Goal: Communication & Community: Answer question/provide support

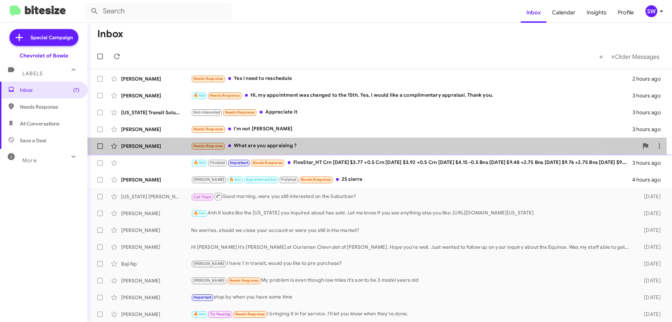
drag, startPoint x: 280, startPoint y: 148, endPoint x: 351, endPoint y: 140, distance: 71.1
click at [280, 148] on div "Needs Response What are you appraising ?" at bounding box center [414, 146] width 447 height 8
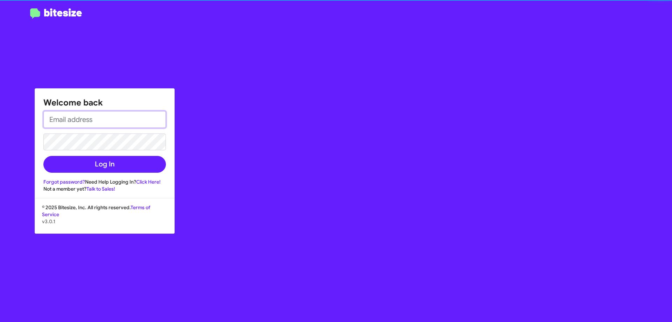
type input "[EMAIL_ADDRESS][DOMAIN_NAME]"
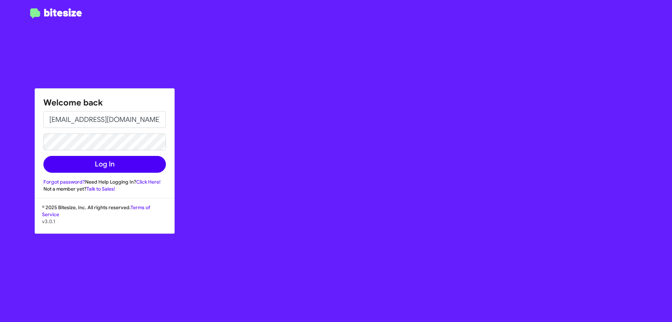
click at [114, 165] on button "Log In" at bounding box center [104, 164] width 123 height 17
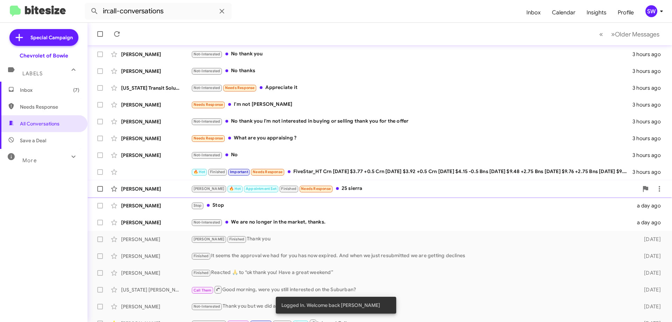
scroll to position [70, 0]
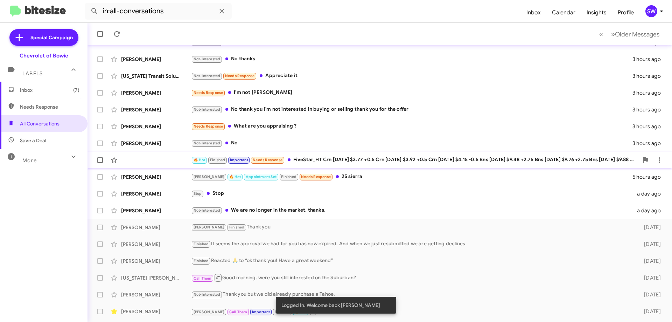
drag, startPoint x: 244, startPoint y: 140, endPoint x: 313, endPoint y: 152, distance: 69.9
click at [244, 140] on div "Not-Interested No" at bounding box center [412, 143] width 442 height 8
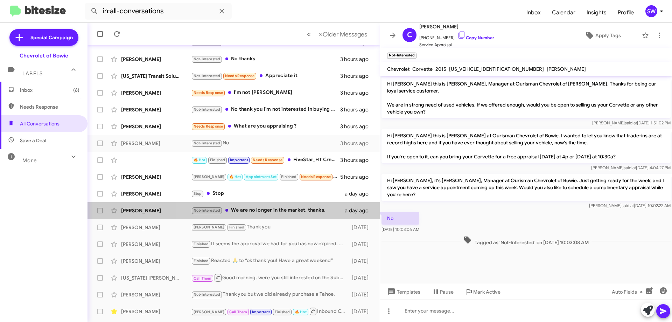
drag, startPoint x: 269, startPoint y: 211, endPoint x: 425, endPoint y: 193, distance: 157.2
click at [272, 211] on div "Not-Interested We are no longer in the market, thanks." at bounding box center [268, 210] width 154 height 8
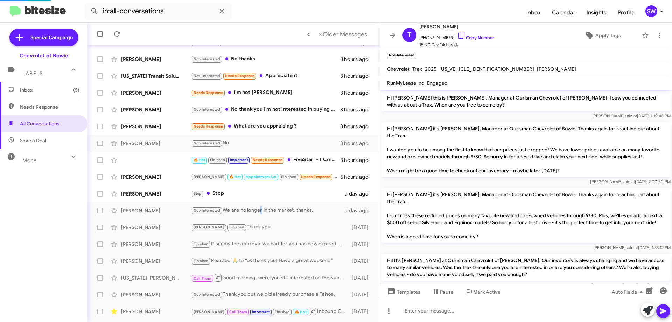
scroll to position [114, 0]
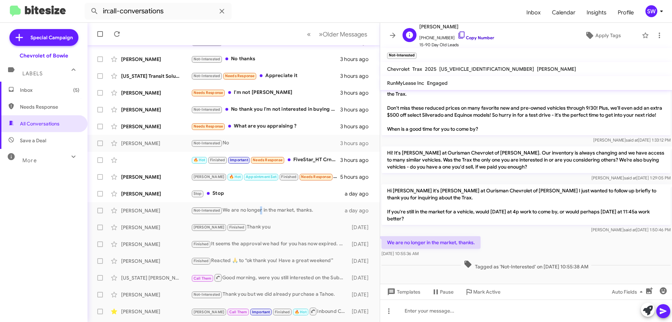
click at [459, 32] on icon at bounding box center [462, 35] width 6 height 7
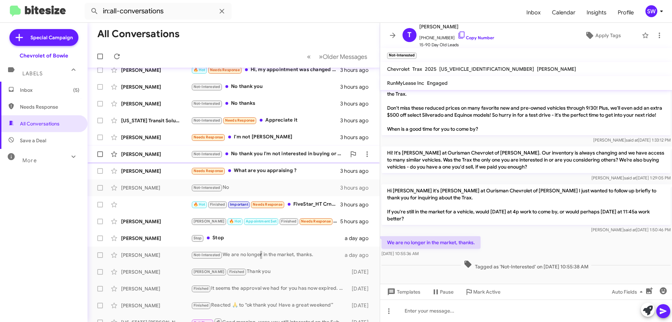
scroll to position [0, 0]
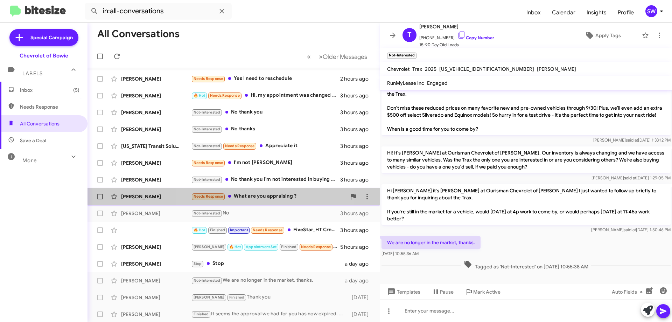
drag, startPoint x: 264, startPoint y: 194, endPoint x: 284, endPoint y: 193, distance: 19.3
click at [264, 195] on div "Needs Response What are you appraising ?" at bounding box center [268, 196] width 155 height 8
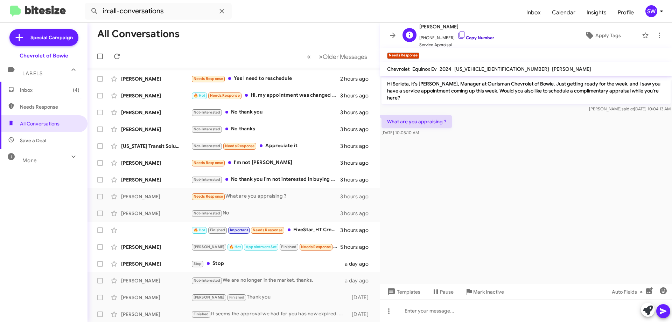
click at [459, 34] on icon at bounding box center [462, 35] width 6 height 7
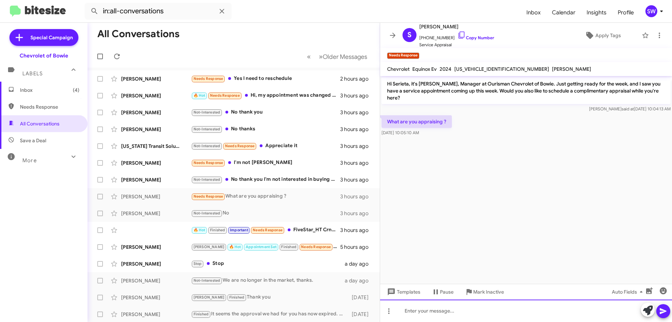
click at [442, 318] on div at bounding box center [526, 310] width 292 height 22
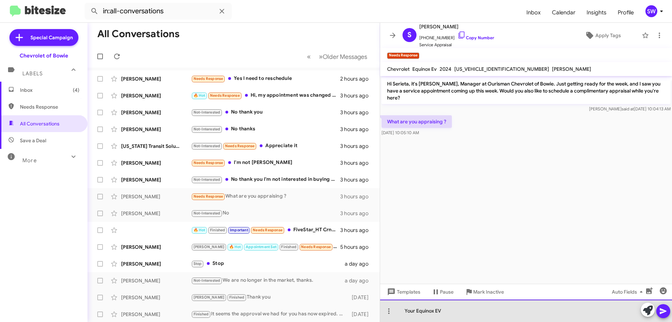
click at [472, 312] on div "Your Equinox EV" at bounding box center [526, 310] width 292 height 22
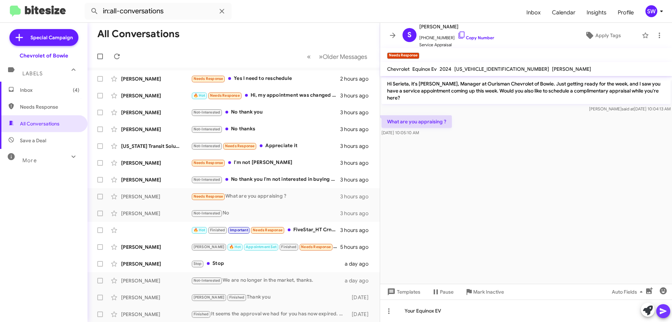
click at [662, 308] on icon at bounding box center [663, 311] width 8 height 8
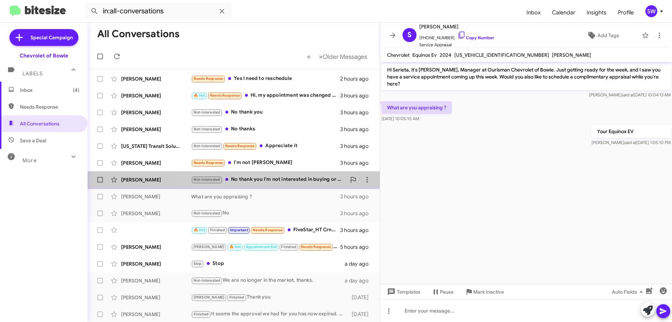
click at [255, 180] on div "Not-Interested No thank you I'm not interested in buying or selling thank you f…" at bounding box center [268, 179] width 155 height 8
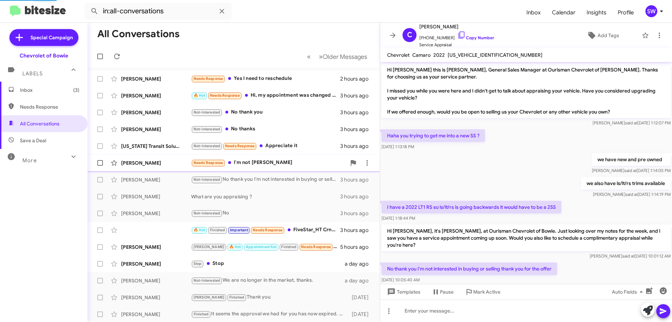
scroll to position [28, 0]
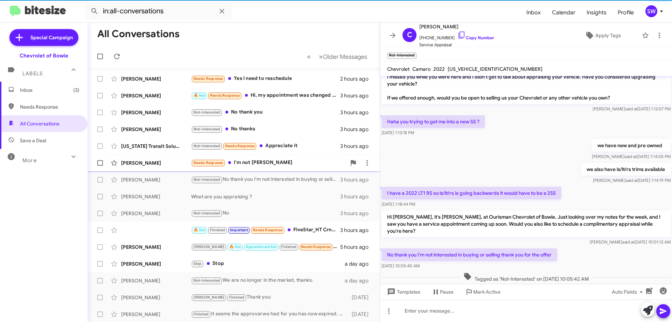
click at [252, 164] on div "Needs Response I'm not [PERSON_NAME]" at bounding box center [268, 163] width 155 height 8
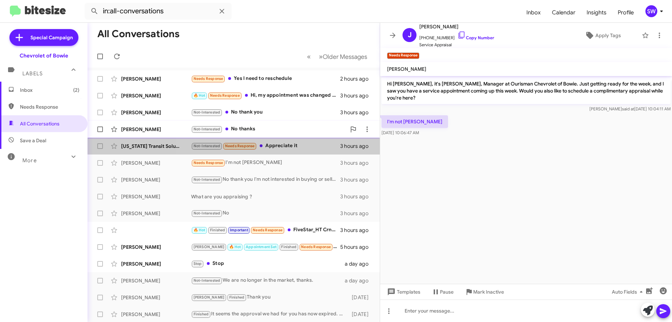
drag, startPoint x: 282, startPoint y: 143, endPoint x: 268, endPoint y: 137, distance: 15.0
click at [282, 141] on div "[US_STATE] Transit Solutions Not-Interested Needs Response Appreciate it 3 hour…" at bounding box center [233, 146] width 281 height 14
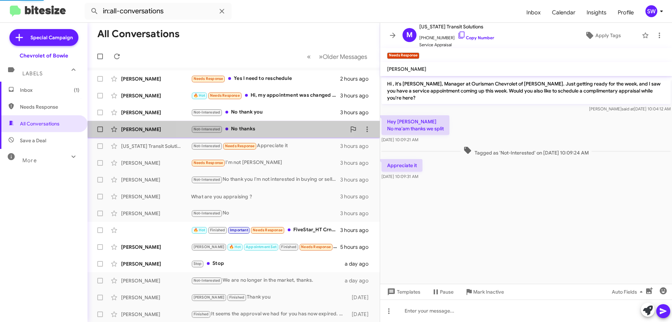
click at [255, 126] on div "Not-Interested No thanks" at bounding box center [268, 129] width 155 height 8
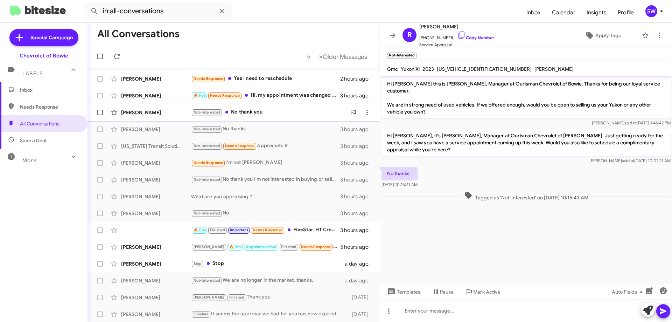
click at [265, 110] on div "Not-Interested No thank you" at bounding box center [268, 112] width 155 height 8
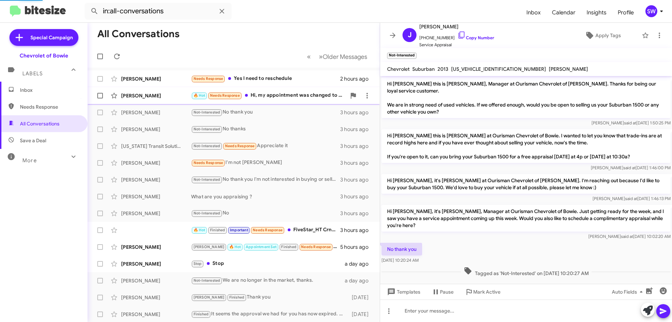
click at [268, 97] on div "🔥 Hot Needs Response Hi, my appointment was changed to the 15th. Yes, I would l…" at bounding box center [268, 95] width 155 height 8
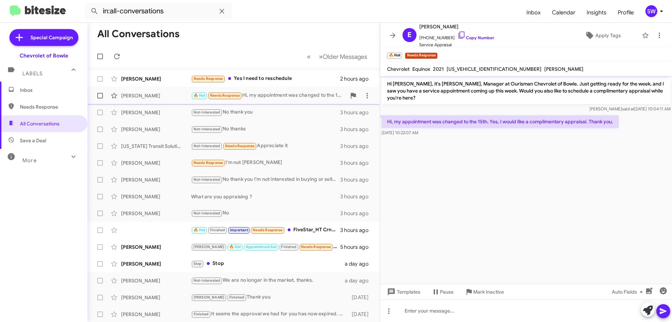
drag, startPoint x: 267, startPoint y: 74, endPoint x: 244, endPoint y: 92, distance: 30.1
click at [264, 76] on div "[PERSON_NAME] Needs Response Yes I need to reschedule 2 hours ago" at bounding box center [233, 79] width 281 height 14
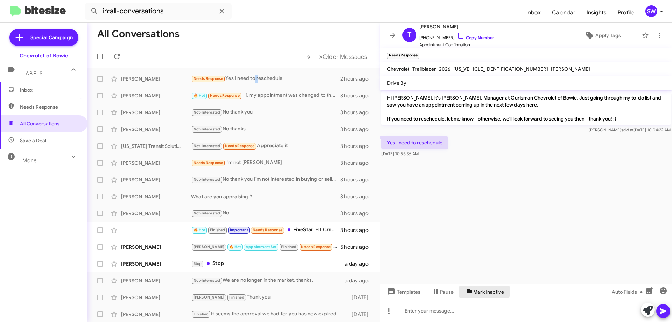
click at [473, 291] on span "Mark Inactive" at bounding box center [488, 291] width 31 height 13
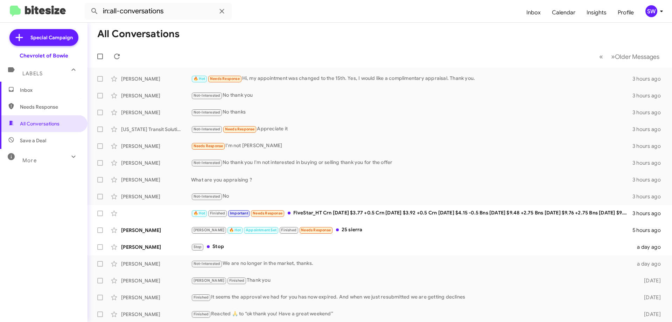
drag, startPoint x: 28, startPoint y: 90, endPoint x: 79, endPoint y: 97, distance: 51.2
click at [29, 91] on span "Inbox" at bounding box center [50, 89] width 60 height 7
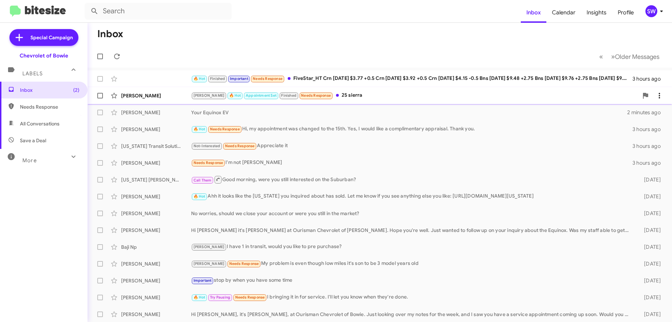
click at [338, 98] on div "[PERSON_NAME] 🔥 Hot Appointment Set Finished Needs Response 25 sierra" at bounding box center [414, 95] width 447 height 8
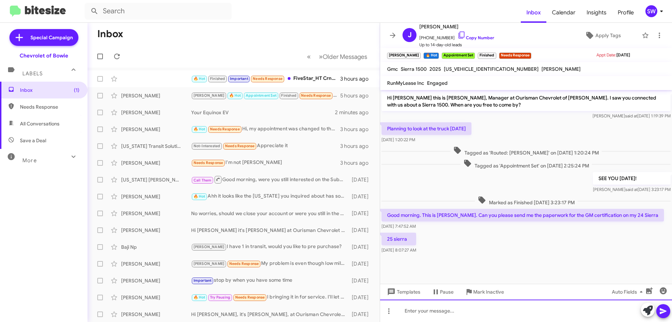
click at [453, 316] on div at bounding box center [526, 310] width 292 height 22
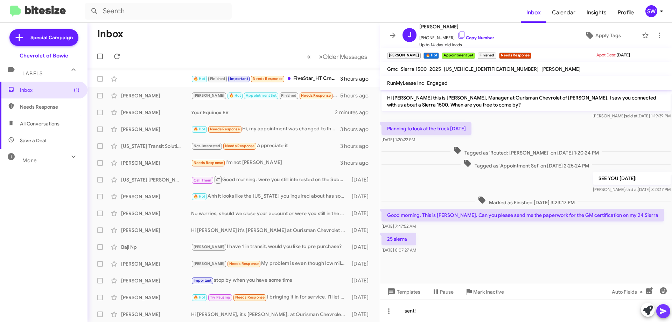
click at [665, 312] on icon at bounding box center [663, 311] width 7 height 6
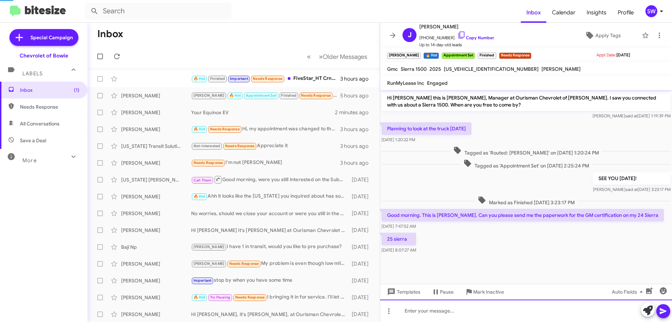
scroll to position [11, 0]
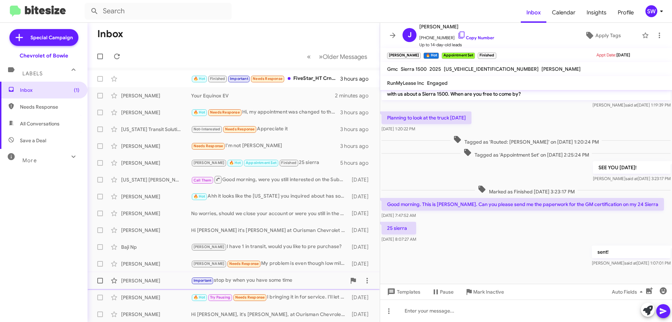
drag, startPoint x: 482, startPoint y: 291, endPoint x: 571, endPoint y: 278, distance: 89.9
click at [483, 289] on span "Mark Inactive" at bounding box center [488, 291] width 31 height 13
